Goal: Task Accomplishment & Management: Complete application form

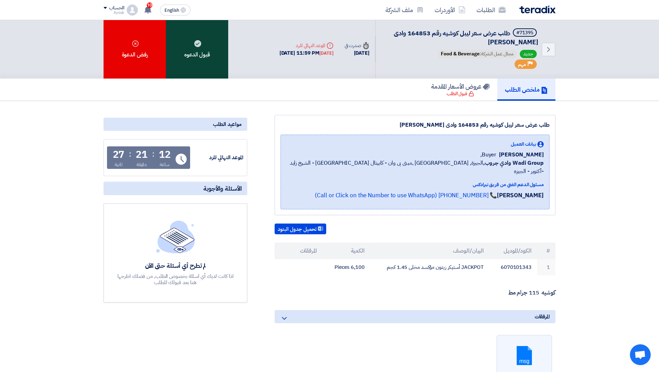
click at [203, 45] on div "قبول الدعوه" at bounding box center [197, 49] width 62 height 59
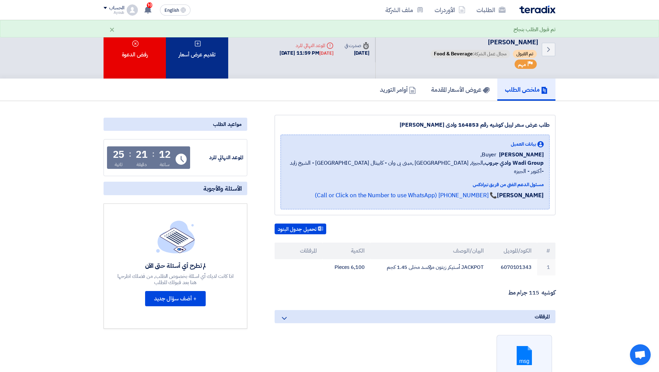
click at [205, 61] on div "تقديم عرض أسعار" at bounding box center [197, 49] width 62 height 59
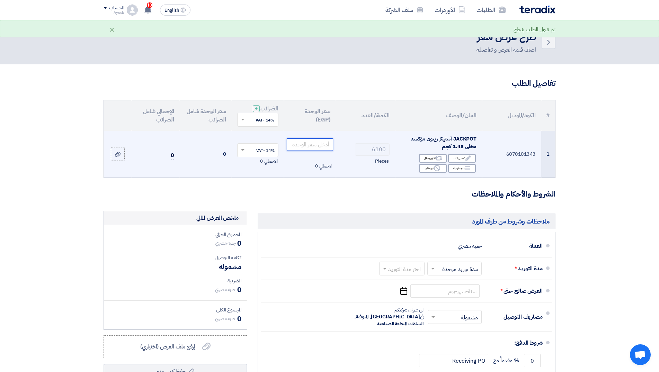
click at [322, 145] on input "number" at bounding box center [310, 144] width 47 height 12
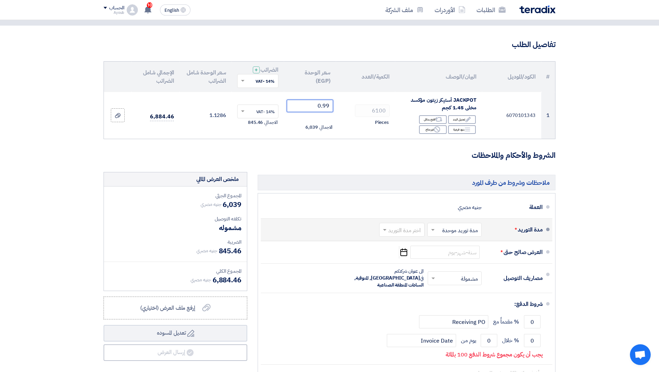
scroll to position [71, 0]
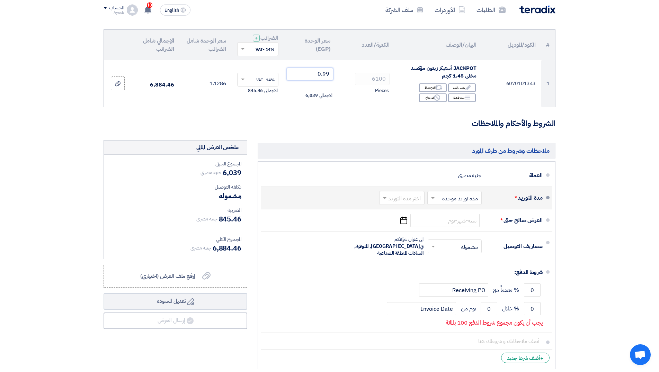
type input "0.99"
click at [399, 198] on input "text" at bounding box center [400, 199] width 42 height 10
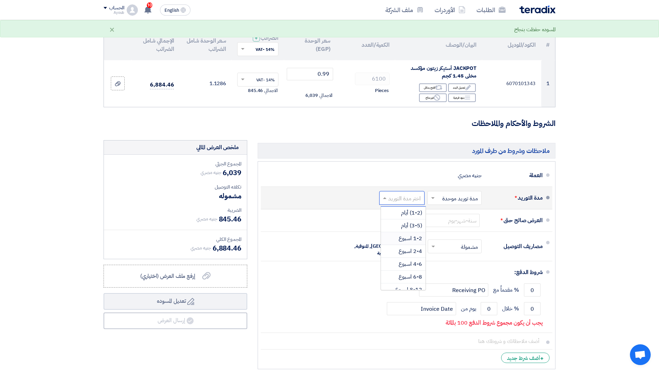
click at [411, 238] on span "1-2 اسبوع" at bounding box center [411, 238] width 24 height 8
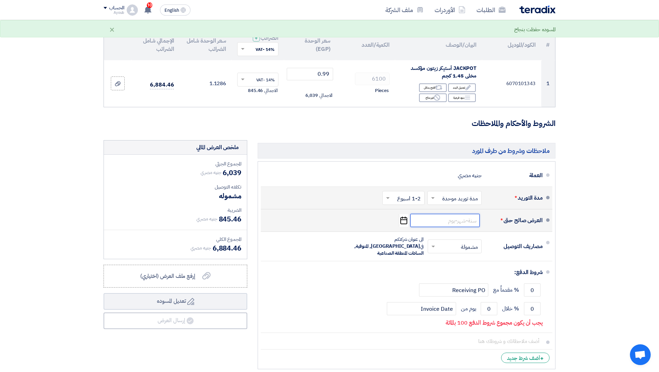
click at [467, 220] on input at bounding box center [444, 220] width 69 height 13
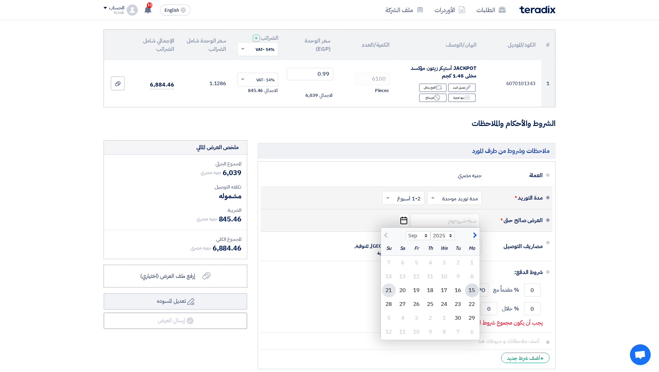
click at [387, 294] on div "21" at bounding box center [389, 291] width 14 height 14
type input "[DATE]"
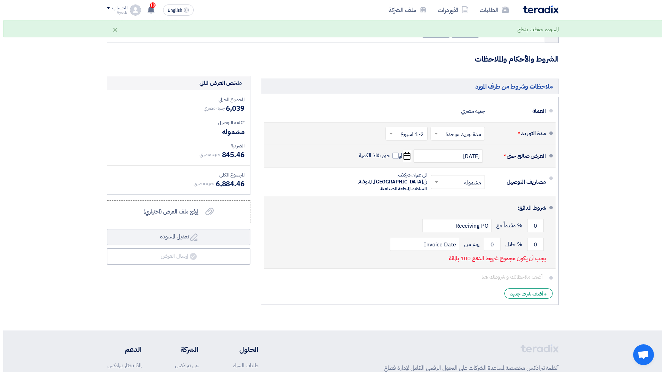
scroll to position [141, 0]
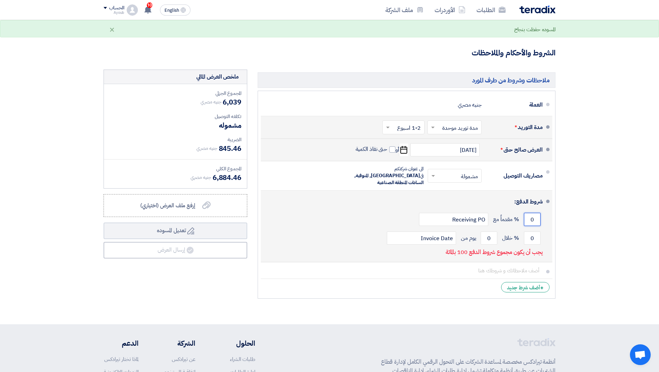
click at [533, 215] on input "0" at bounding box center [532, 219] width 17 height 13
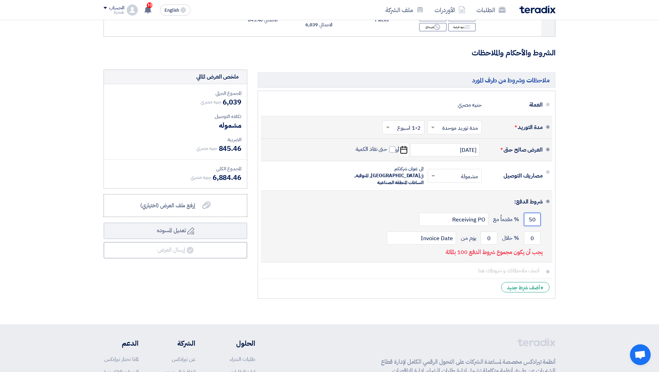
type input "50"
type input "1"
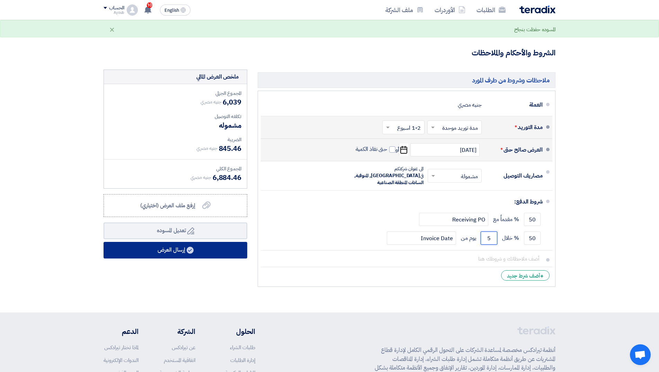
type input "5"
click at [176, 250] on button "إرسال العرض" at bounding box center [176, 250] width 144 height 17
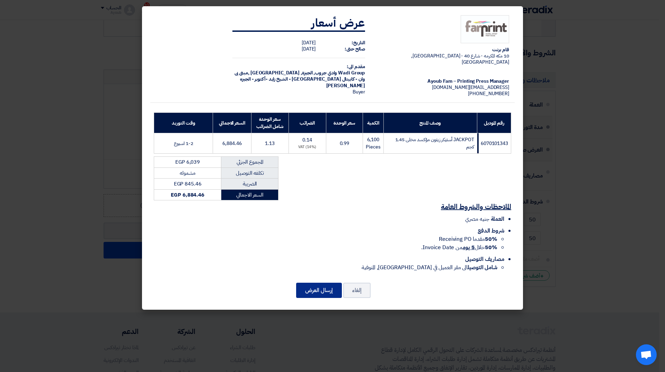
click at [325, 293] on button "إرسال العرض" at bounding box center [319, 290] width 46 height 15
